Goal: Task Accomplishment & Management: Use online tool/utility

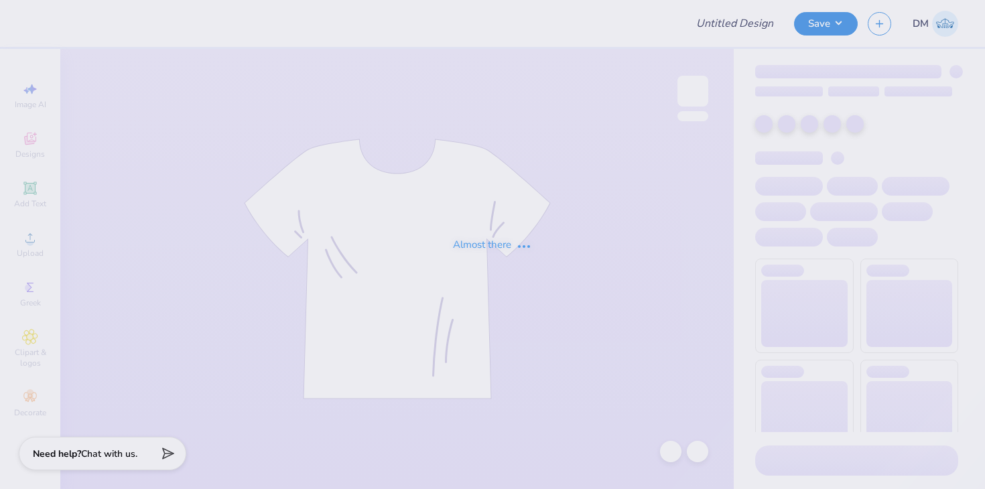
type input "Merch for Omega Chi Sigma"
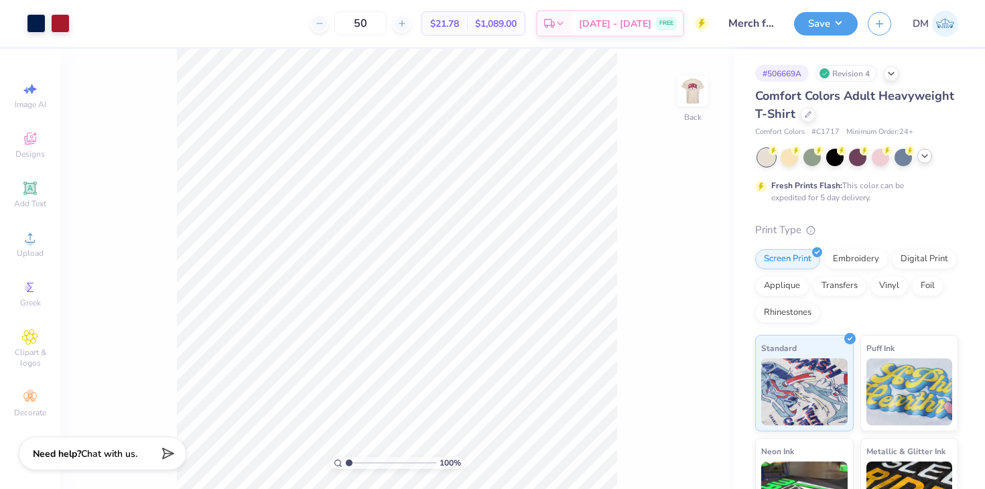
click at [924, 151] on icon at bounding box center [924, 156] width 11 height 11
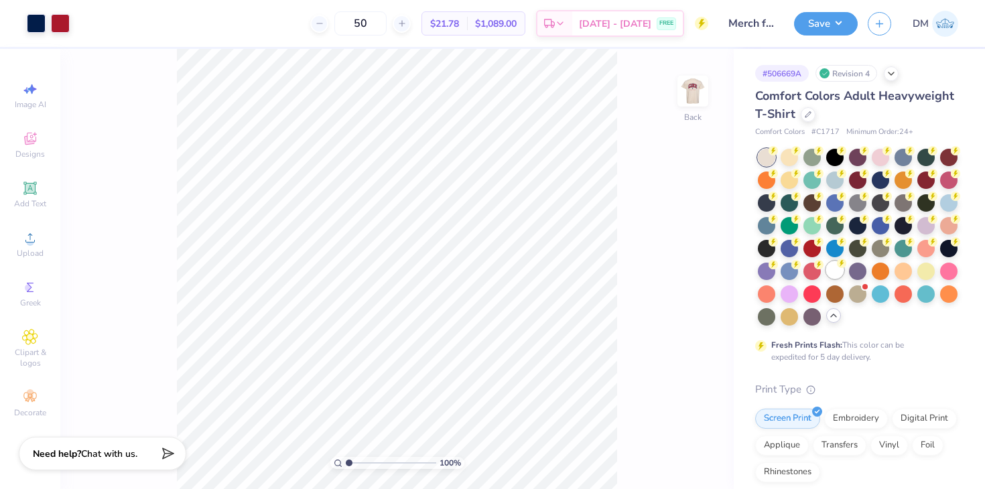
click at [832, 264] on div at bounding box center [834, 269] width 17 height 17
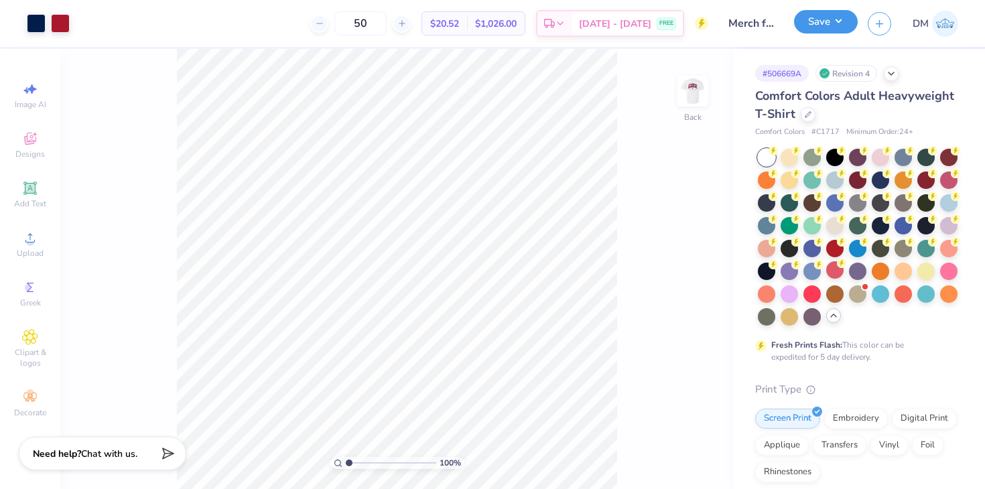
click at [824, 24] on button "Save" at bounding box center [826, 21] width 64 height 23
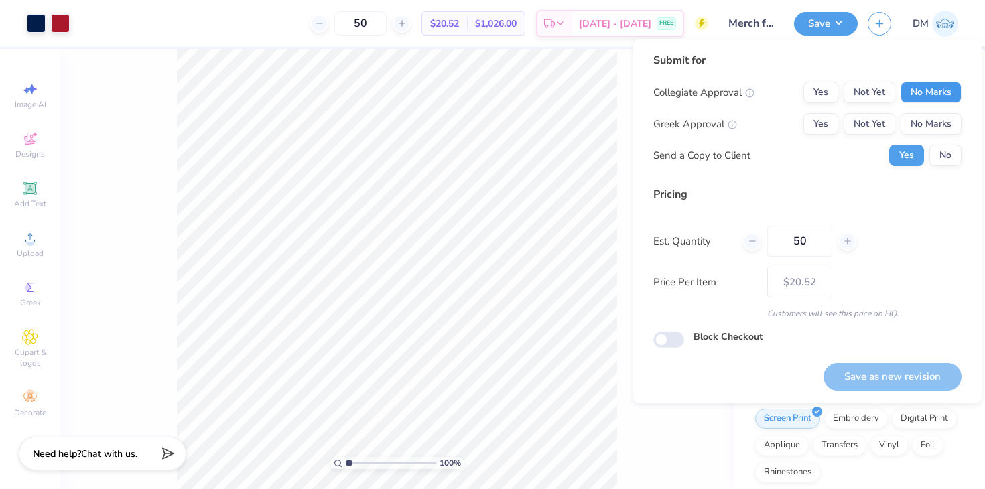
click at [918, 85] on button "No Marks" at bounding box center [930, 92] width 61 height 21
click at [879, 117] on button "Not Yet" at bounding box center [869, 123] width 52 height 21
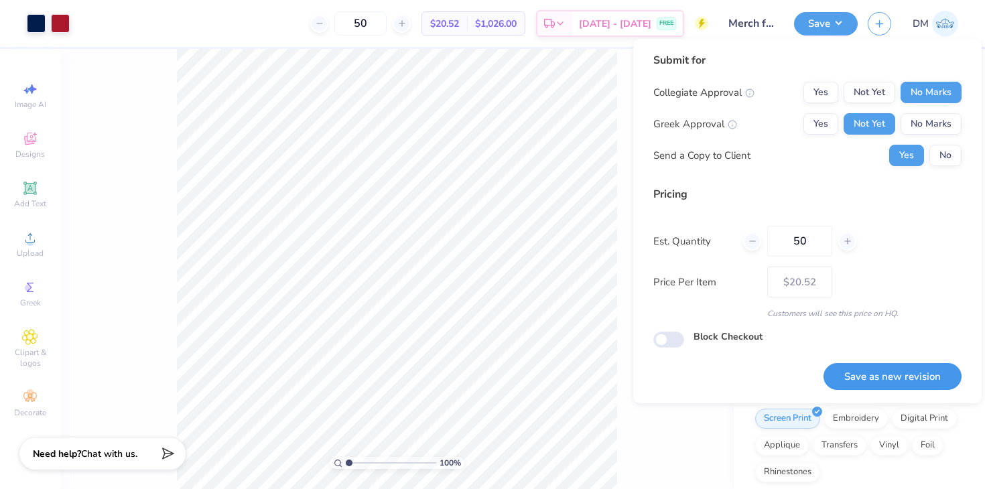
click at [876, 372] on button "Save as new revision" at bounding box center [892, 376] width 138 height 27
type input "– –"
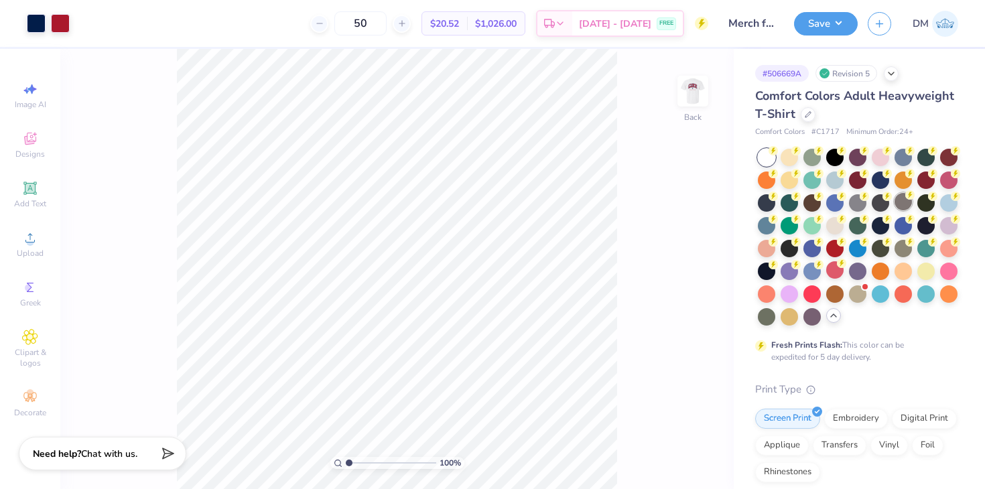
click at [904, 204] on div at bounding box center [902, 201] width 17 height 17
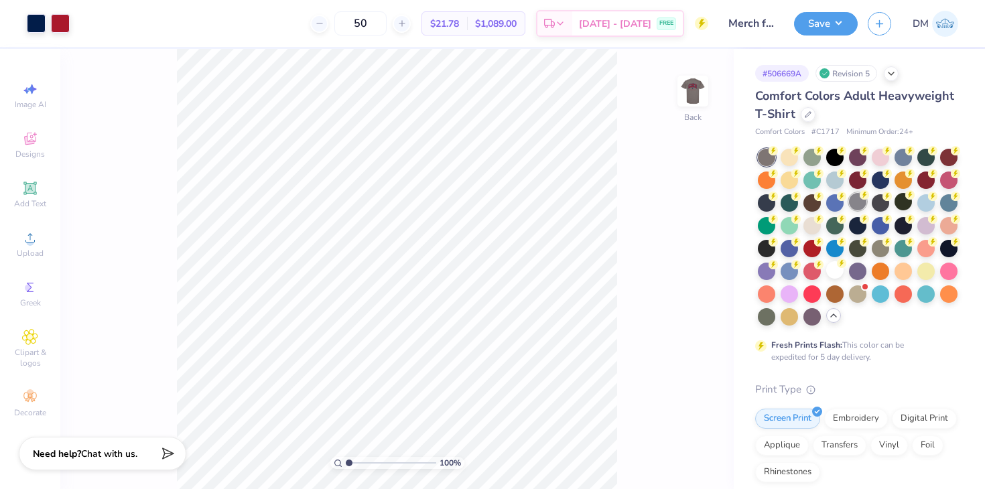
click at [858, 206] on div at bounding box center [857, 201] width 17 height 17
click at [877, 248] on div at bounding box center [879, 246] width 17 height 17
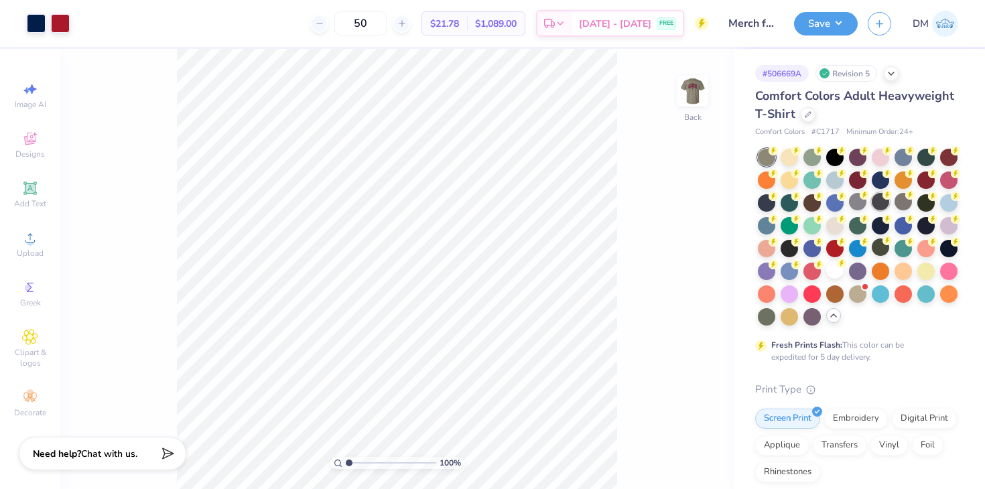
click at [885, 204] on div at bounding box center [879, 201] width 17 height 17
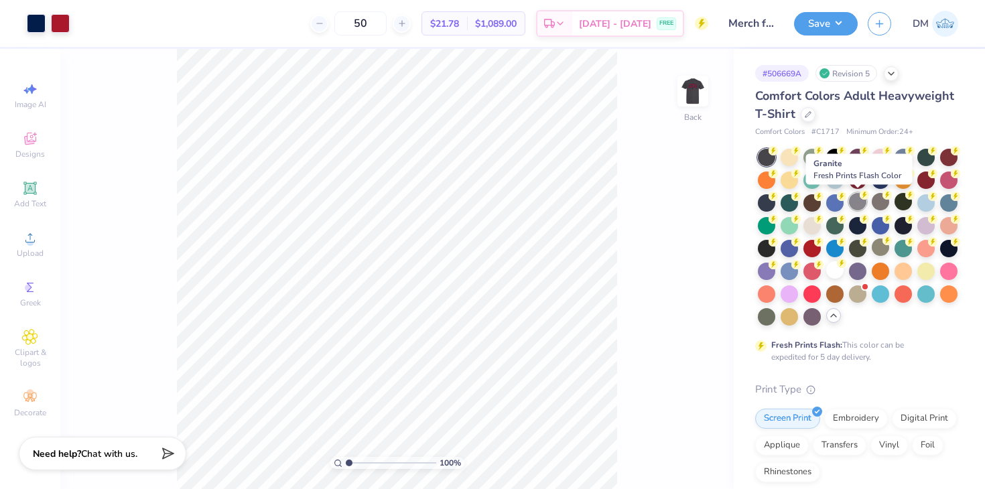
click at [857, 206] on div at bounding box center [857, 201] width 17 height 17
click at [873, 201] on div at bounding box center [879, 201] width 17 height 17
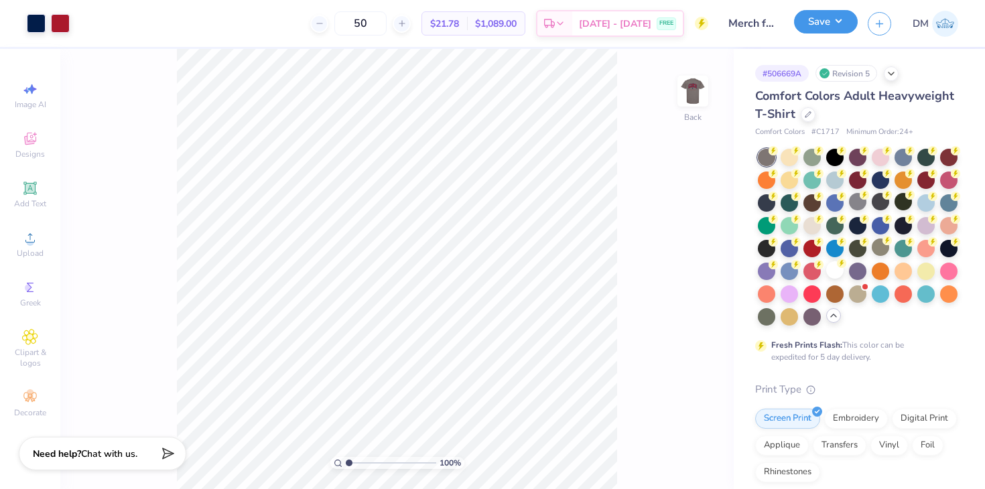
click at [836, 31] on button "Save" at bounding box center [826, 21] width 64 height 23
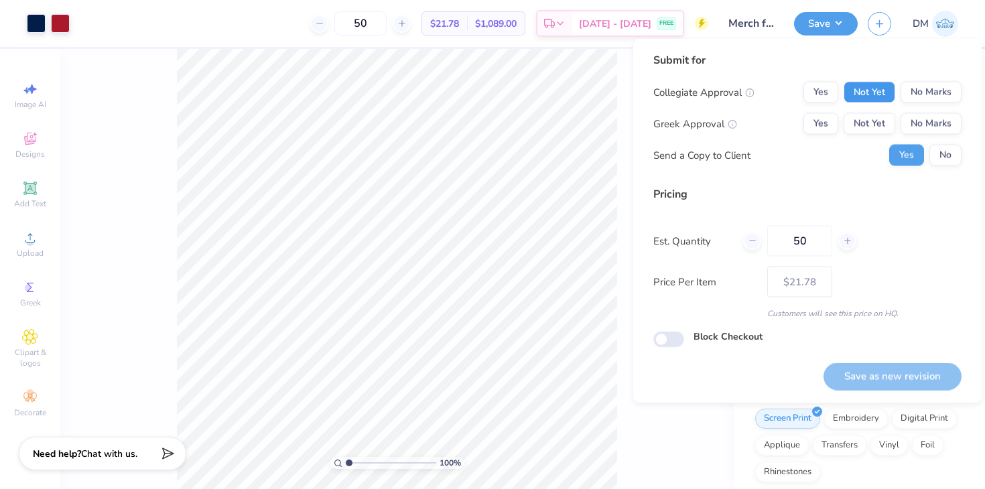
click at [876, 98] on button "Not Yet" at bounding box center [869, 92] width 52 height 21
click at [913, 118] on button "No Marks" at bounding box center [930, 123] width 61 height 21
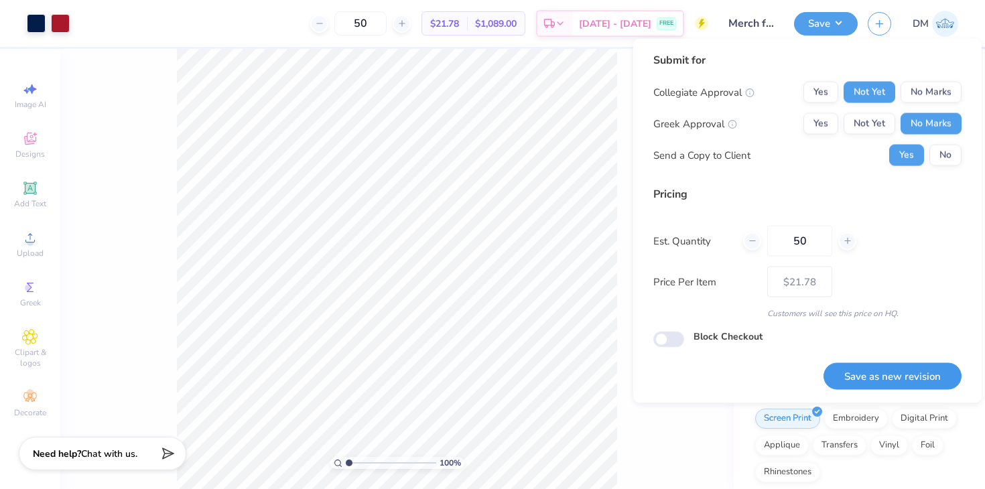
click at [889, 373] on button "Save as new revision" at bounding box center [892, 375] width 138 height 27
type input "– –"
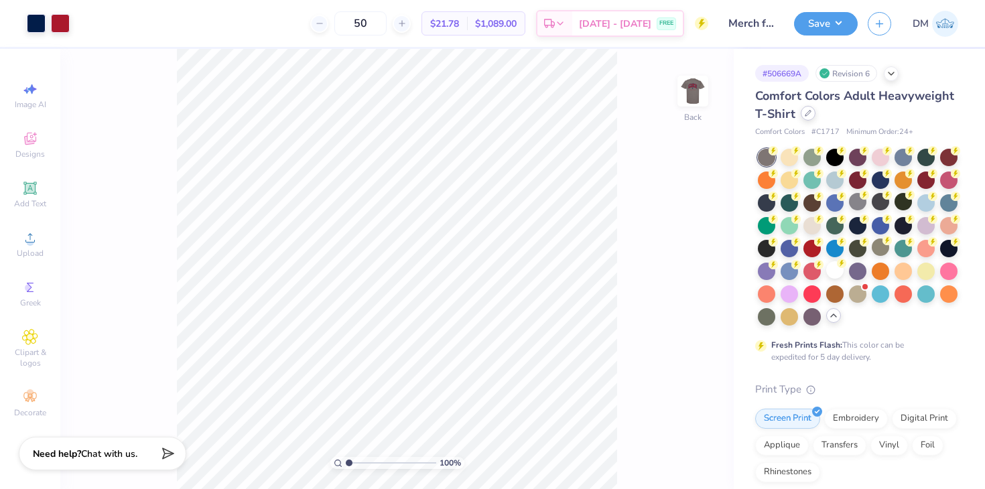
click at [809, 109] on div at bounding box center [807, 113] width 15 height 15
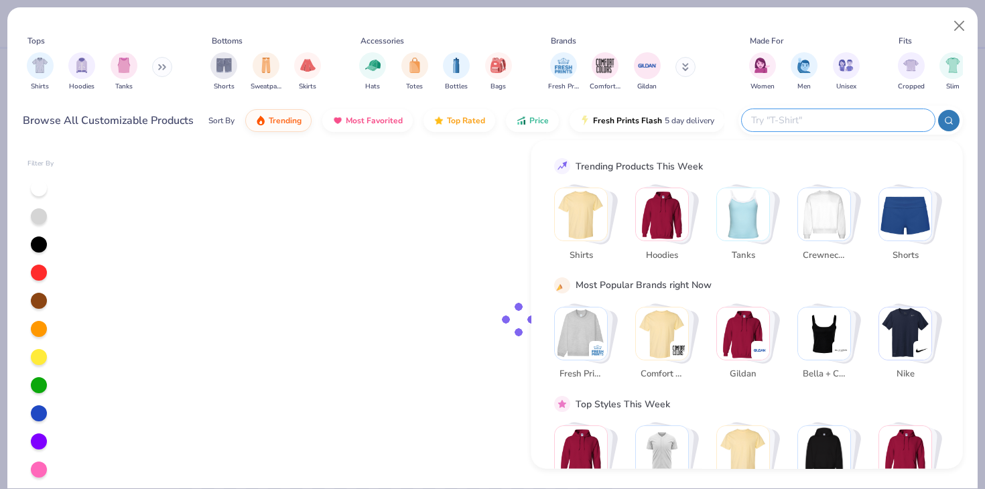
click at [858, 124] on input "text" at bounding box center [837, 120] width 175 height 15
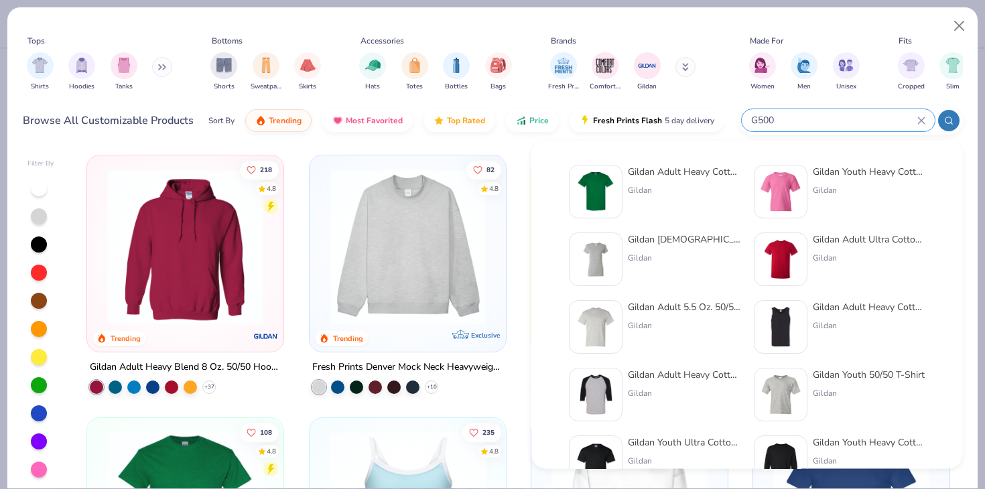
type input "G500"
click at [590, 188] on img at bounding box center [596, 192] width 42 height 42
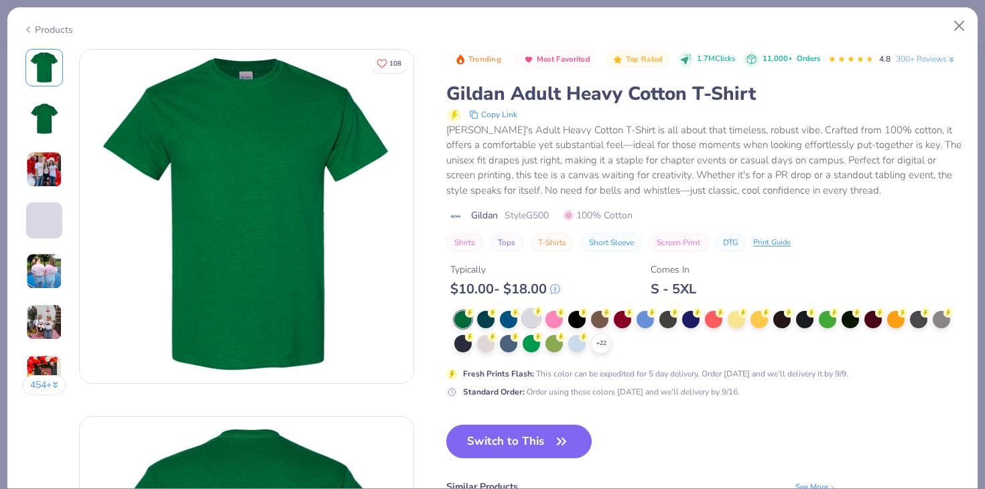
click at [539, 320] on div at bounding box center [530, 317] width 17 height 17
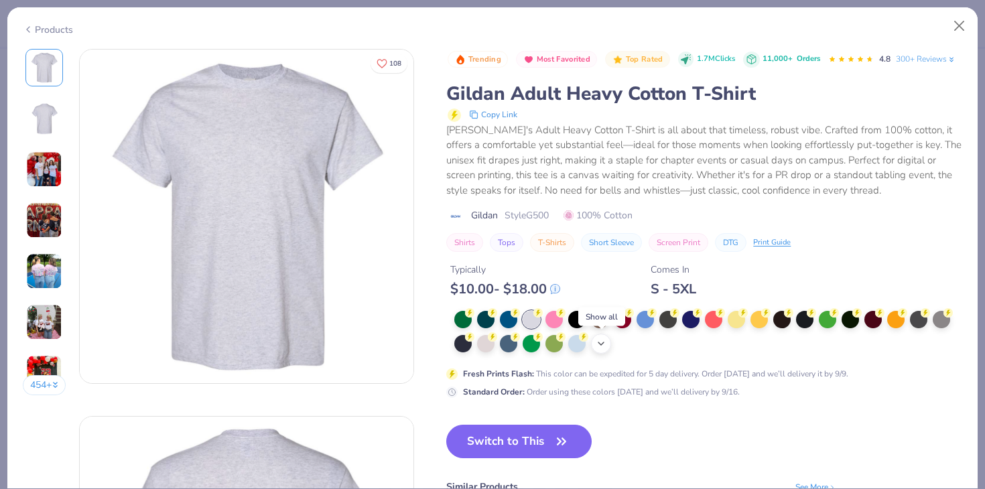
click at [603, 343] on polyline at bounding box center [600, 343] width 5 height 3
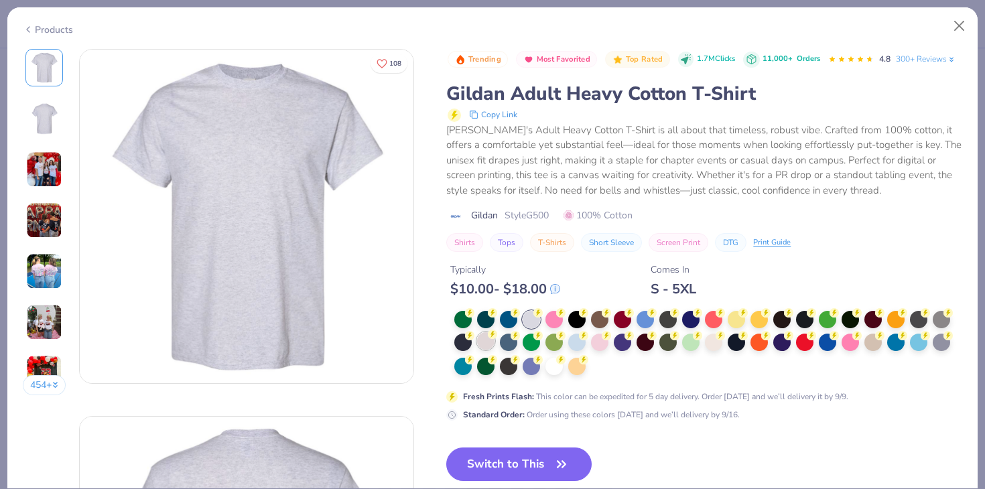
click at [486, 345] on div at bounding box center [485, 340] width 17 height 17
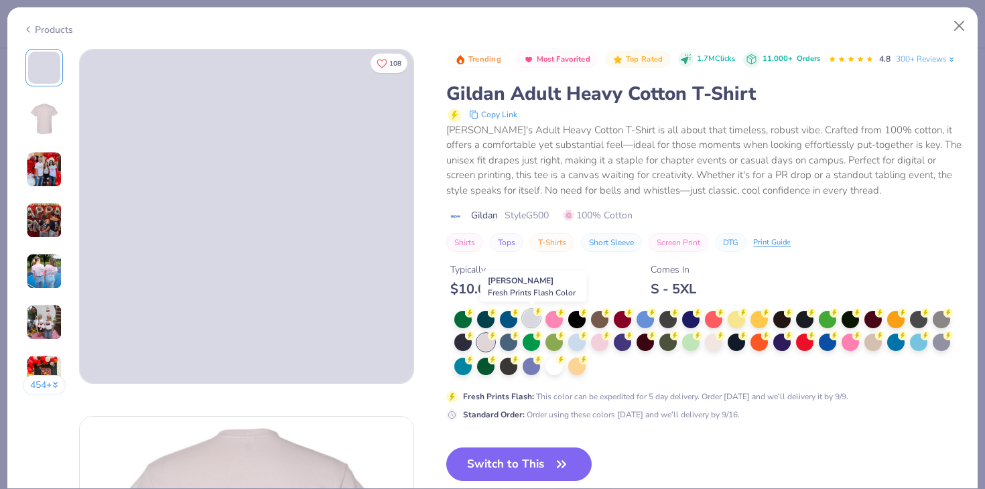
click at [527, 321] on div at bounding box center [530, 317] width 17 height 17
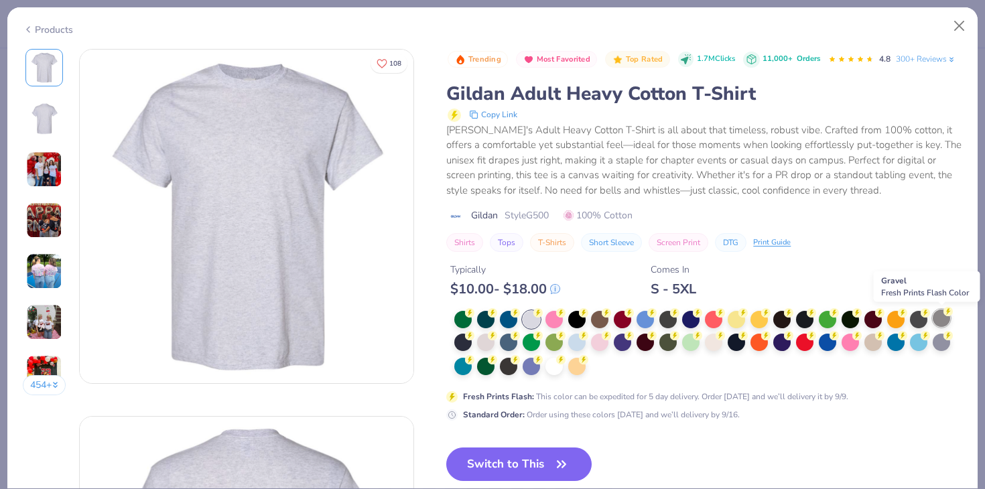
click at [943, 321] on div at bounding box center [940, 317] width 17 height 17
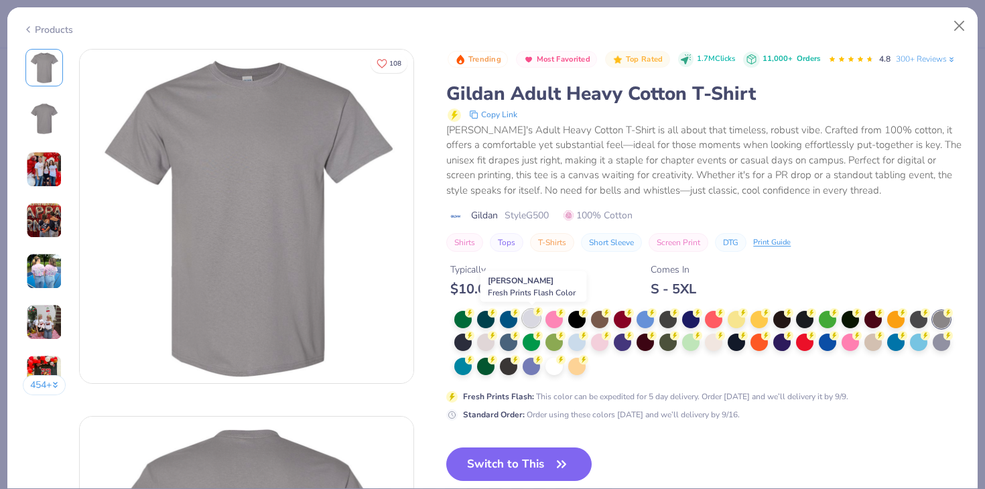
click at [530, 324] on div at bounding box center [530, 317] width 17 height 17
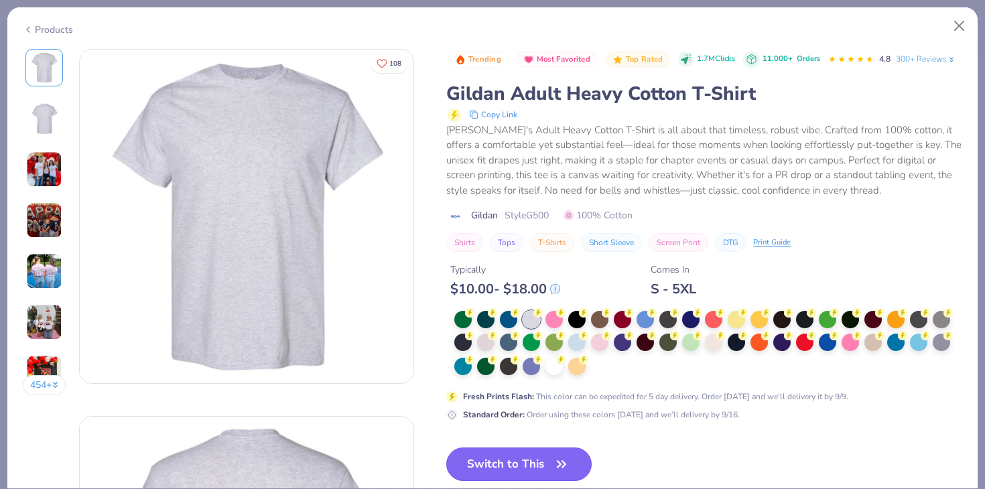
click at [521, 466] on button "Switch to This" at bounding box center [518, 463] width 145 height 33
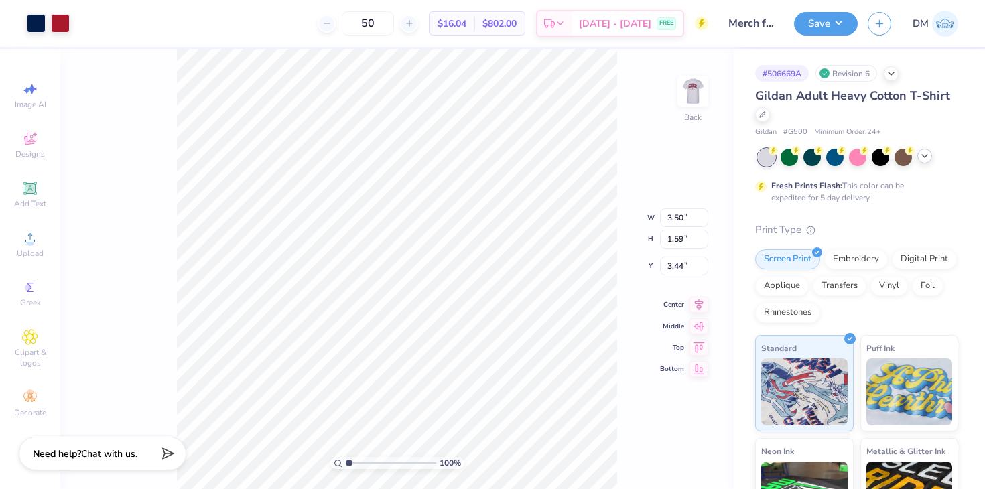
type input "3.36"
click at [624, 72] on div "100 % Back W 3.50 3.50 " H 1.59 1.59 " Y 3.36 3.36 " Center Middle Top Bottom" at bounding box center [396, 269] width 673 height 440
click at [829, 31] on button "Save" at bounding box center [826, 21] width 64 height 23
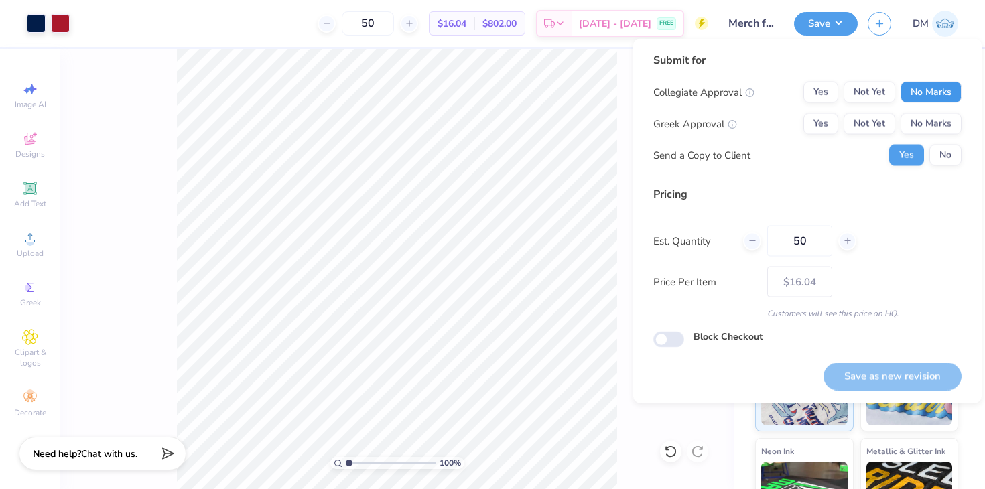
click at [924, 92] on button "No Marks" at bounding box center [930, 92] width 61 height 21
click at [872, 120] on button "Not Yet" at bounding box center [869, 123] width 52 height 21
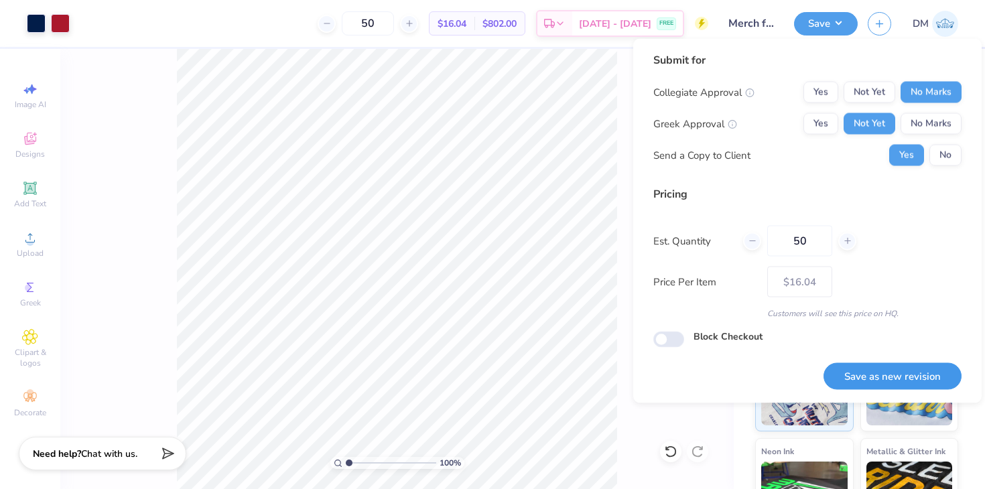
click at [873, 369] on button "Save as new revision" at bounding box center [892, 375] width 138 height 27
type input "– –"
